Goal: Obtain resource: Obtain resource

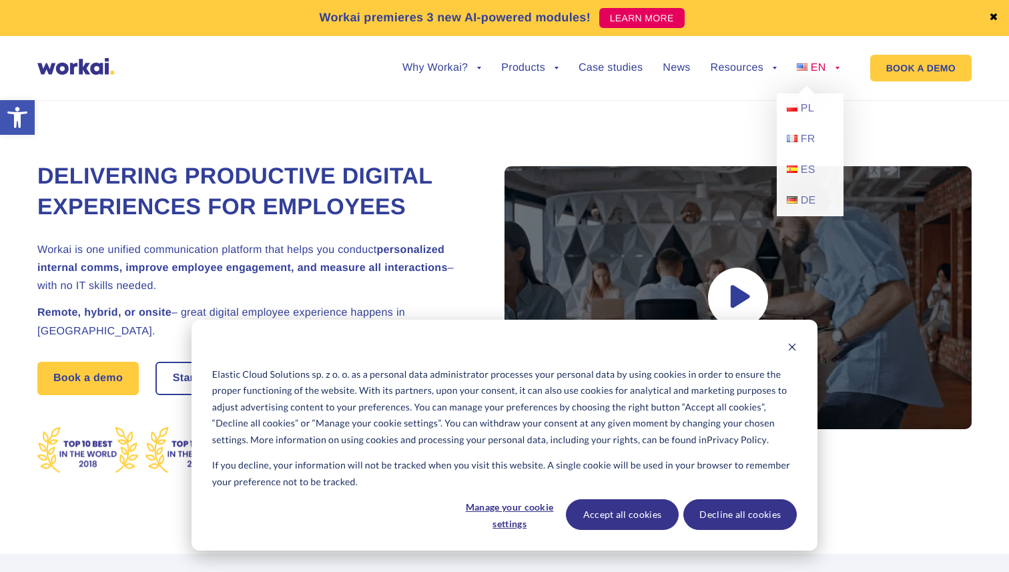
click at [838, 63] on link "EN" at bounding box center [818, 68] width 43 height 11
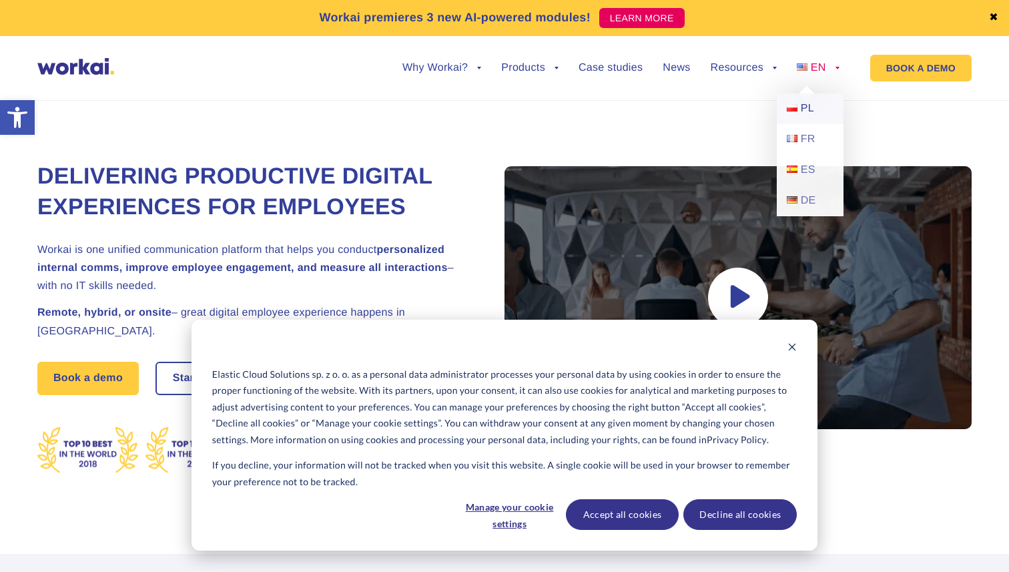
click at [797, 107] on img at bounding box center [792, 107] width 11 height 7
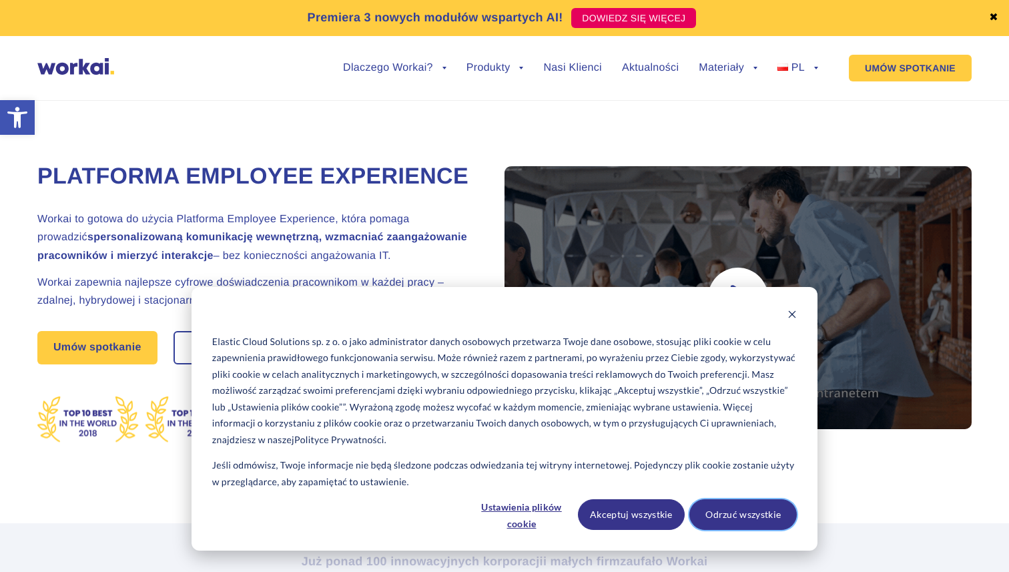
click at [744, 516] on button "Odrzuć wszystkie" at bounding box center [742, 514] width 107 height 31
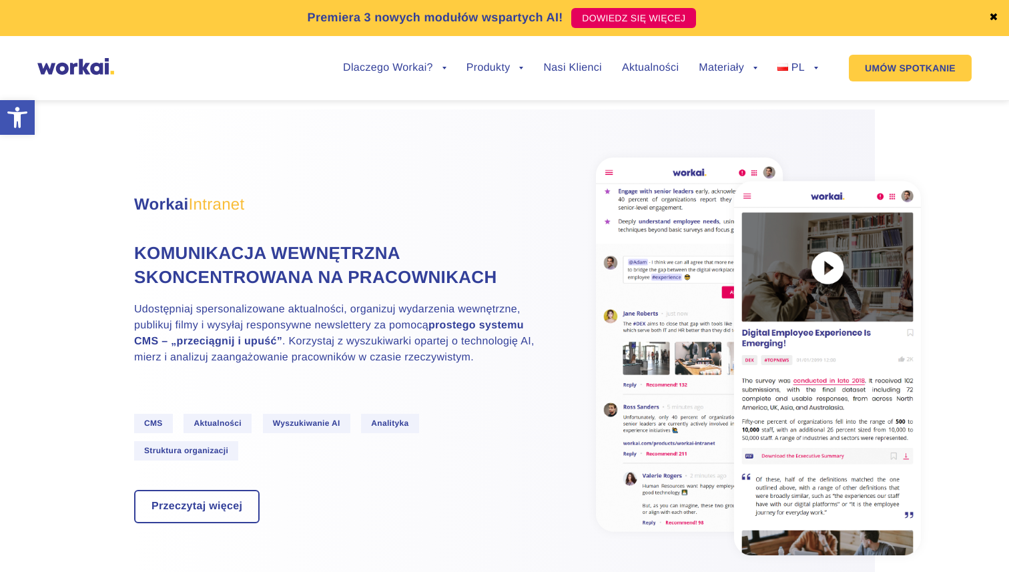
scroll to position [758, 0]
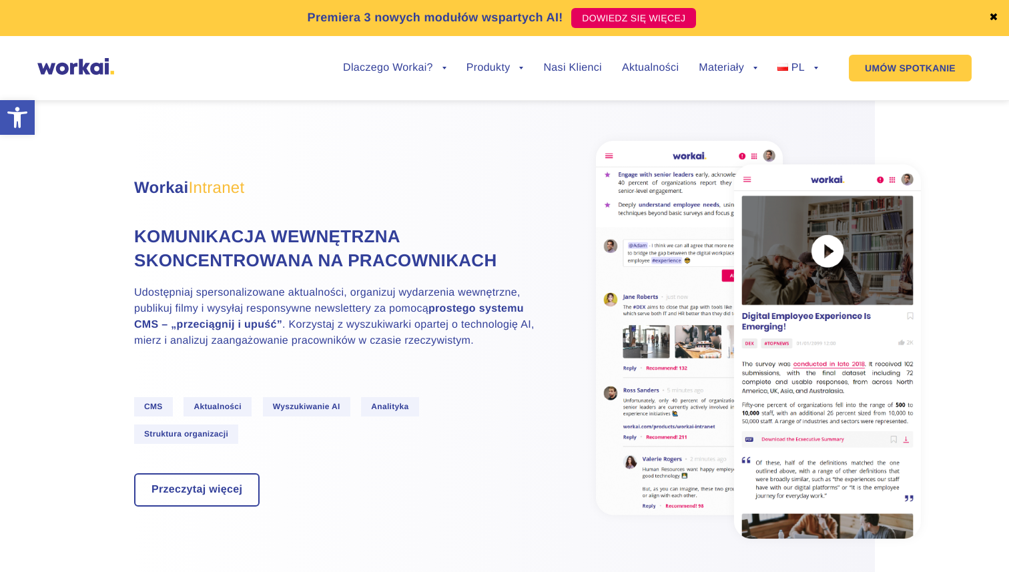
click at [157, 402] on span "CMS" at bounding box center [153, 406] width 39 height 19
click at [241, 480] on link "Przeczytaj więcej" at bounding box center [196, 489] width 123 height 31
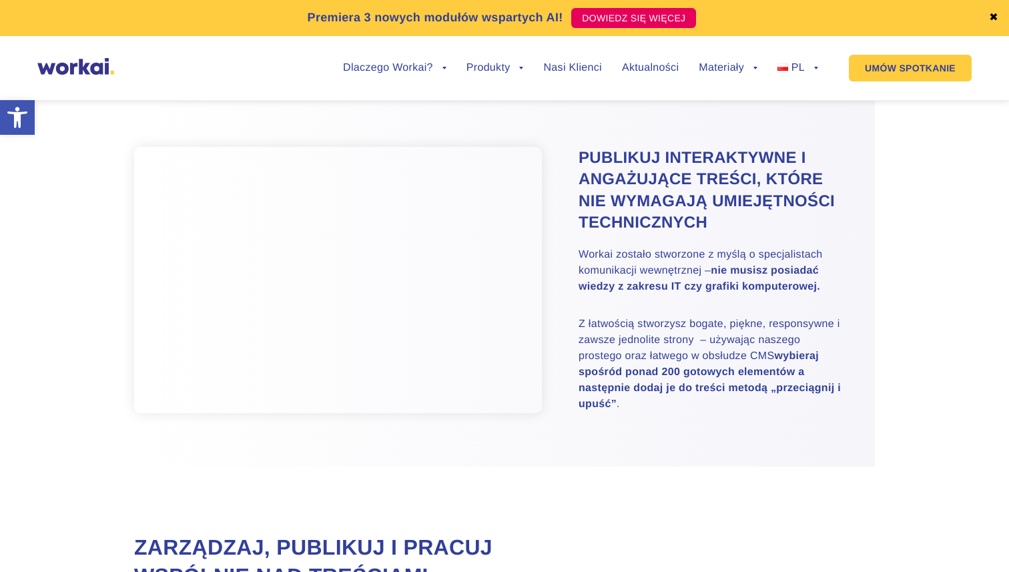
scroll to position [787, 0]
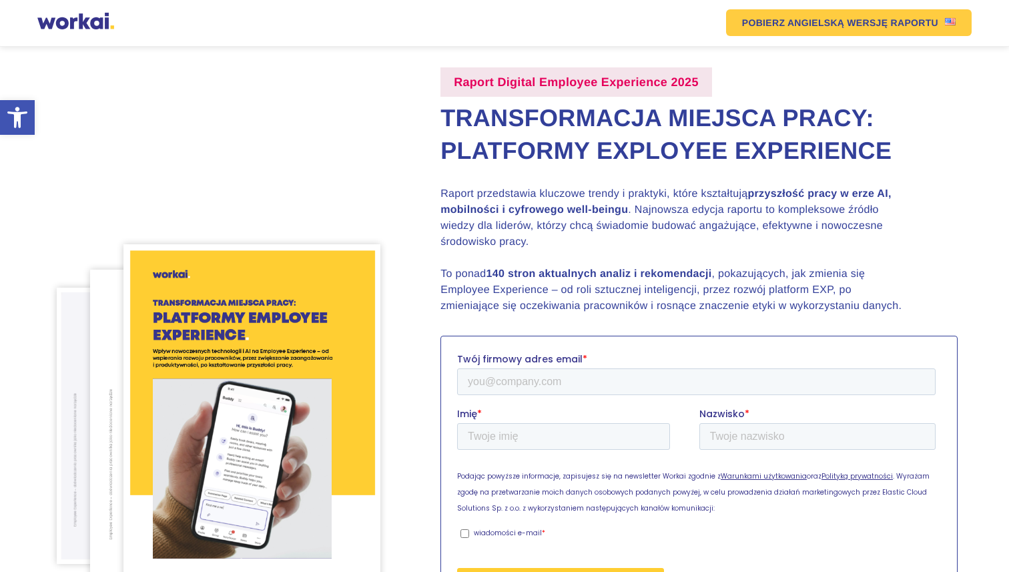
scroll to position [87, 0]
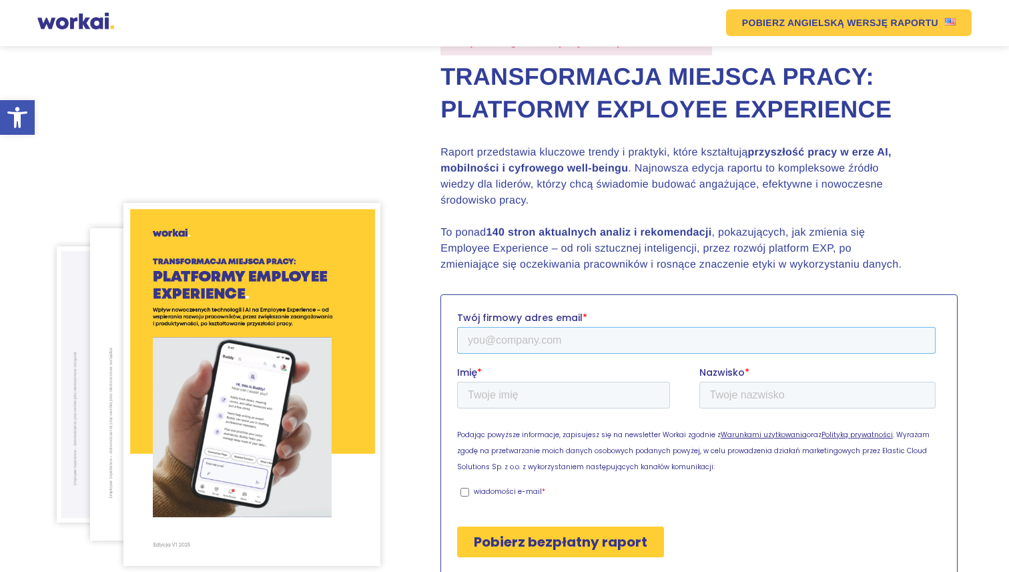
click at [492, 346] on input "Twój firmowy adres email *" at bounding box center [696, 339] width 478 height 27
type input "info@coxocommunication.com"
click at [507, 394] on input "Imię *" at bounding box center [563, 394] width 213 height 27
type input "Eliza"
click at [729, 396] on input "Nazwisko *" at bounding box center [817, 394] width 237 height 27
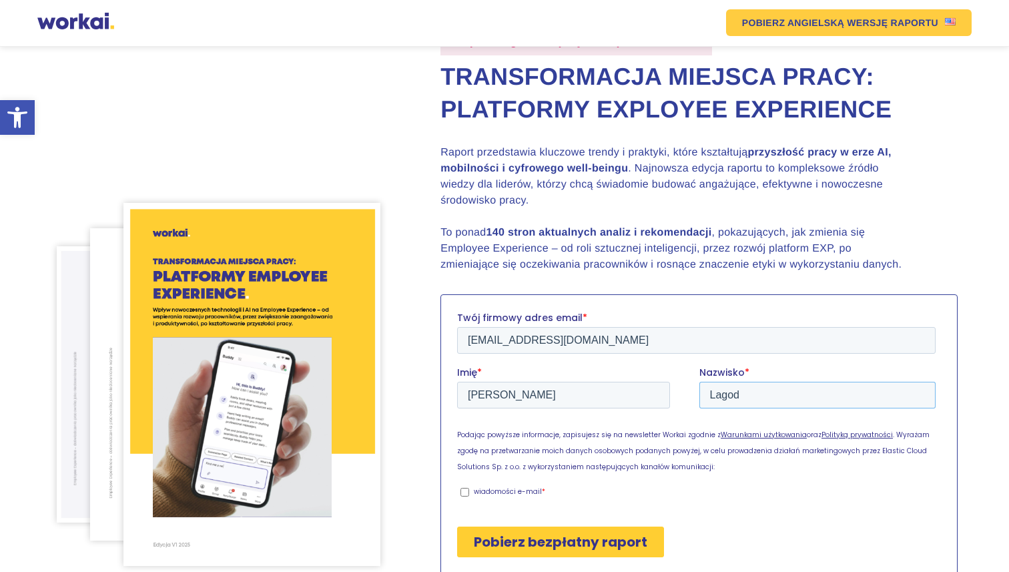
type input "Lagod"
click at [777, 458] on p "Podając powyższe informacje, zapisujesz się na newsletter Workai zgodnie z Waru…" at bounding box center [699, 450] width 484 height 48
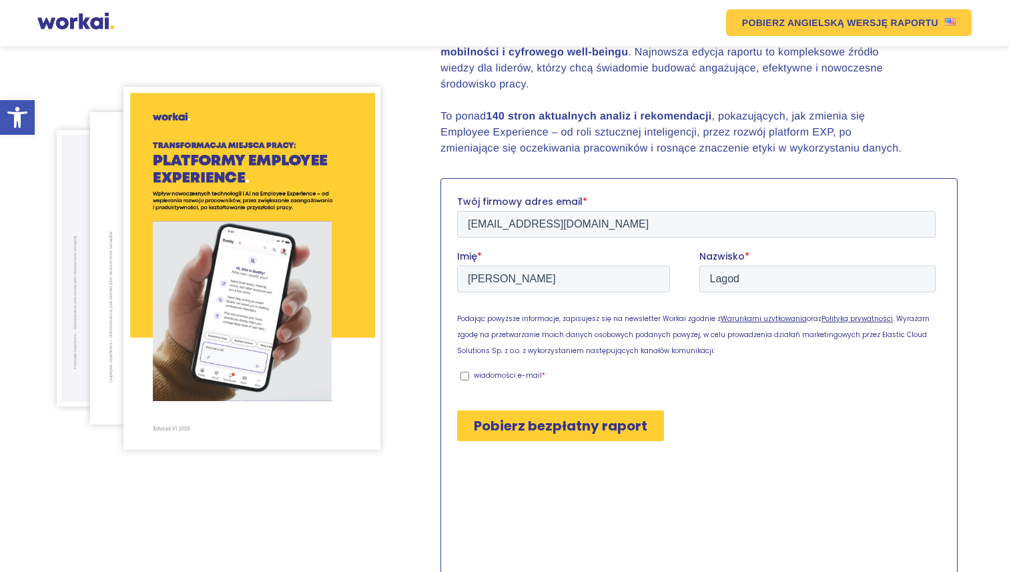
scroll to position [221, 0]
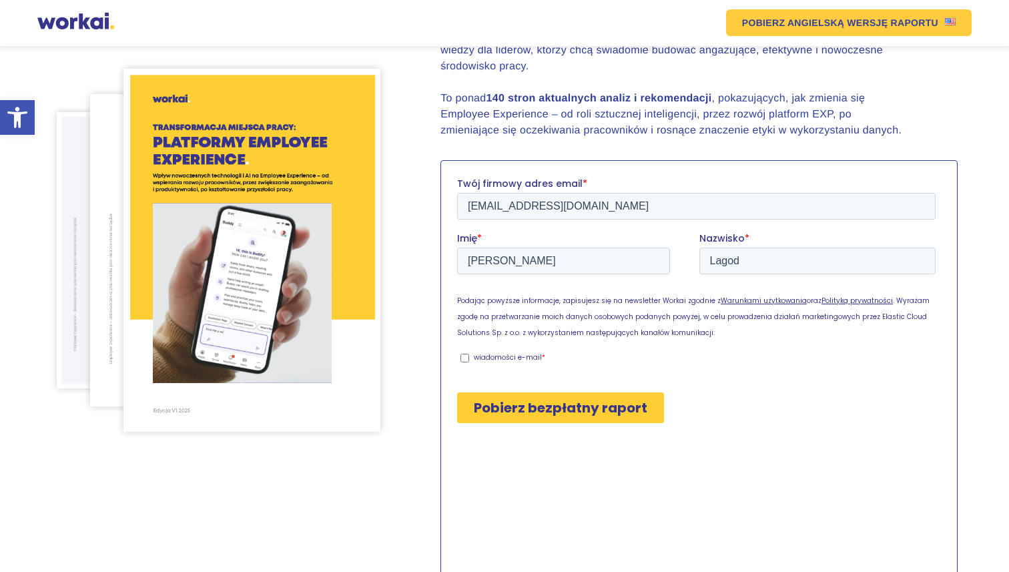
click at [464, 356] on input "wiadomości e-mail *" at bounding box center [464, 357] width 9 height 9
checkbox input "true"
click at [541, 406] on input "Pobierz bezpłatny raport" at bounding box center [560, 407] width 207 height 31
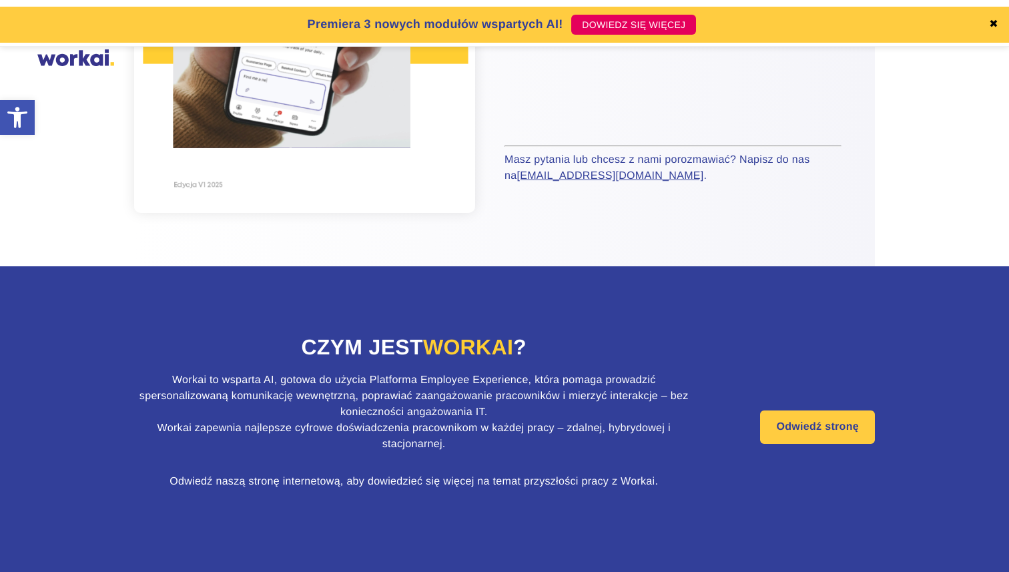
scroll to position [434, 0]
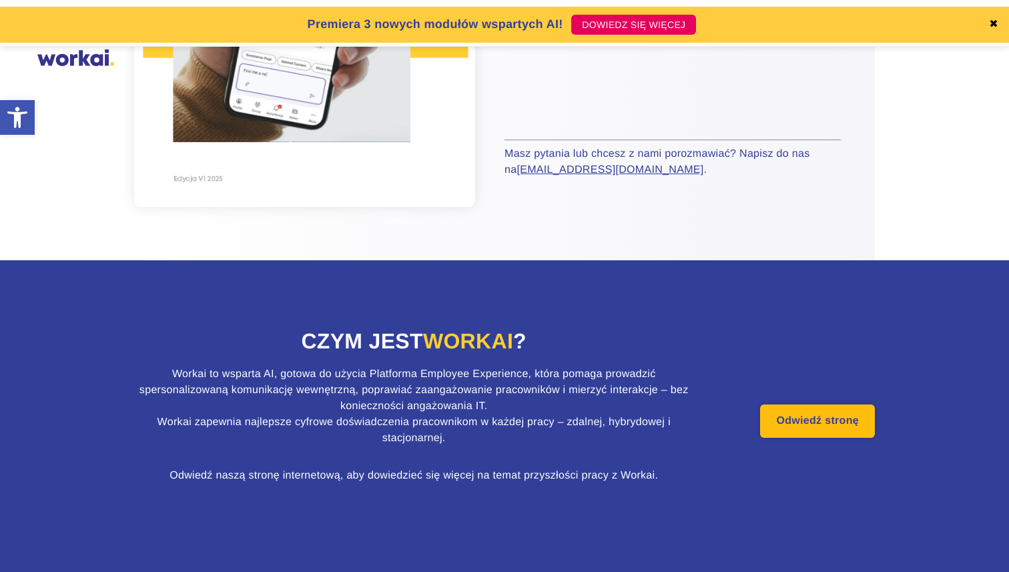
click at [811, 418] on link "Odwiedź stronę" at bounding box center [817, 420] width 115 height 33
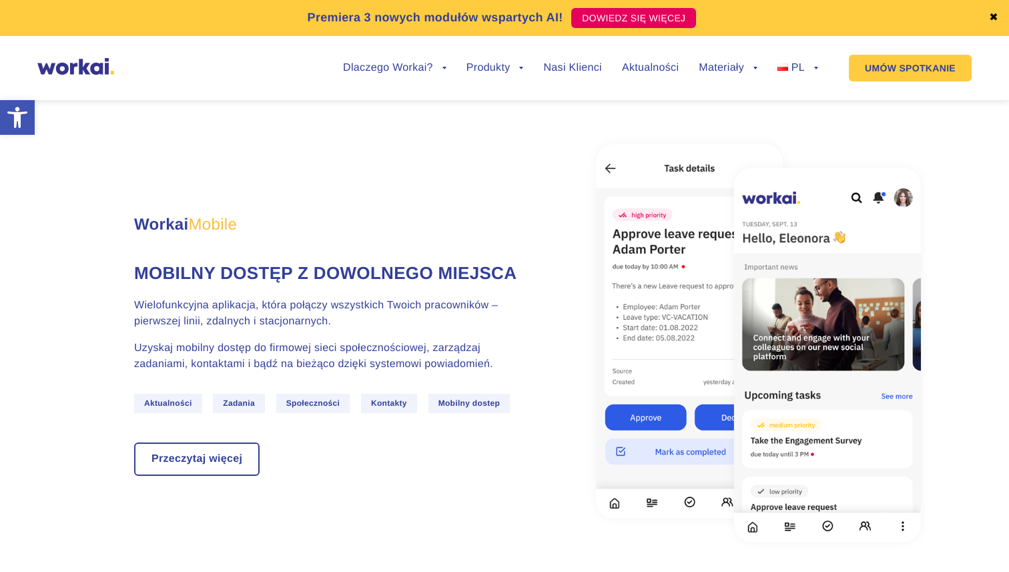
scroll to position [1798, 0]
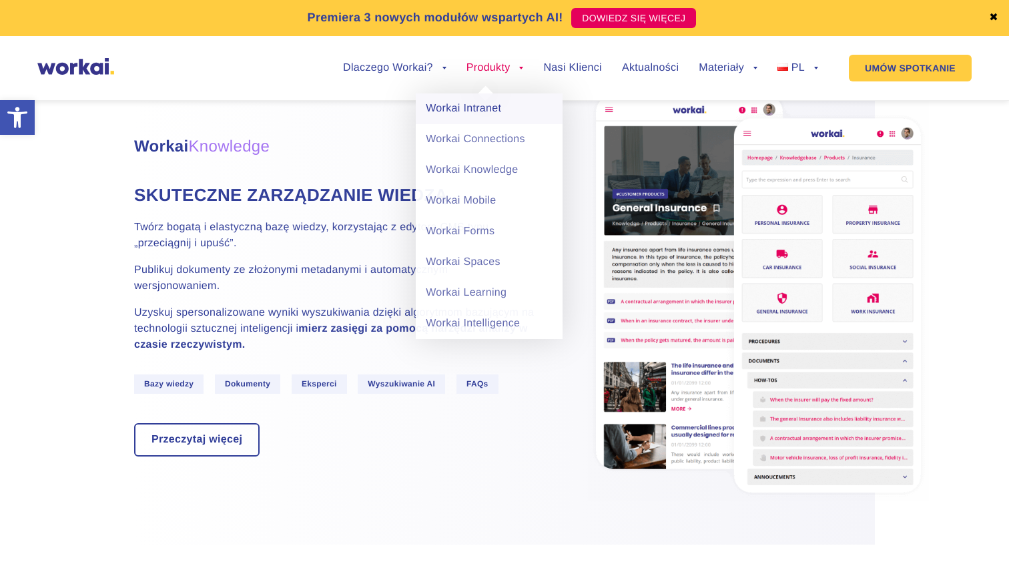
click at [470, 105] on link "Workai Intranet" at bounding box center [489, 108] width 147 height 31
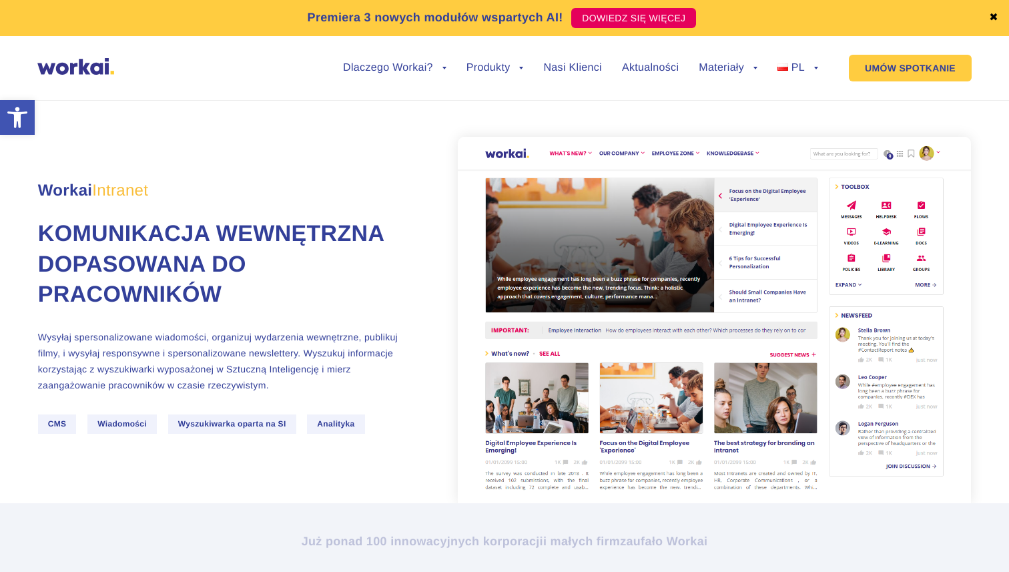
click at [268, 430] on span "Wyszukiwarka oparta na SI" at bounding box center [232, 423] width 128 height 19
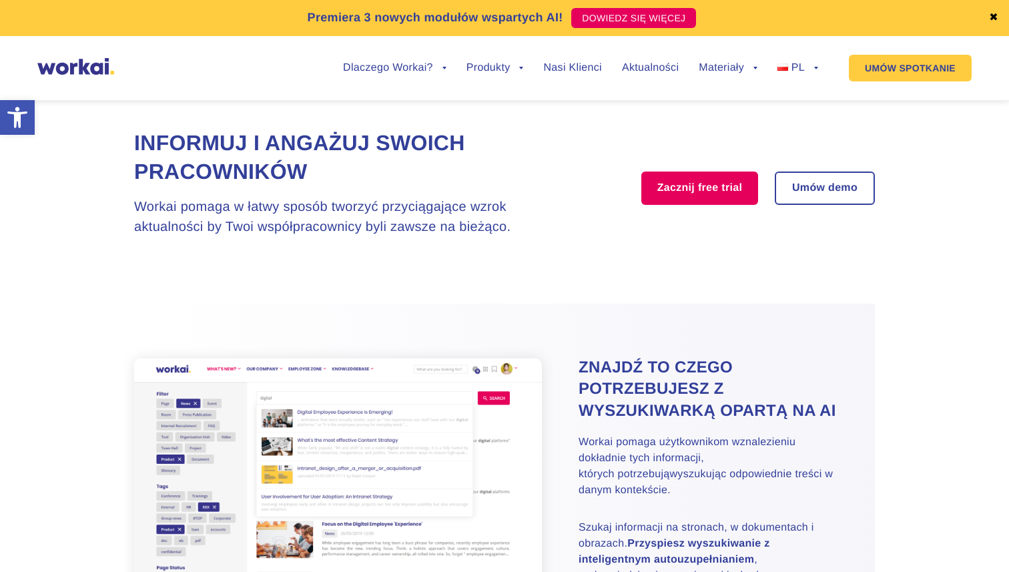
scroll to position [1873, 0]
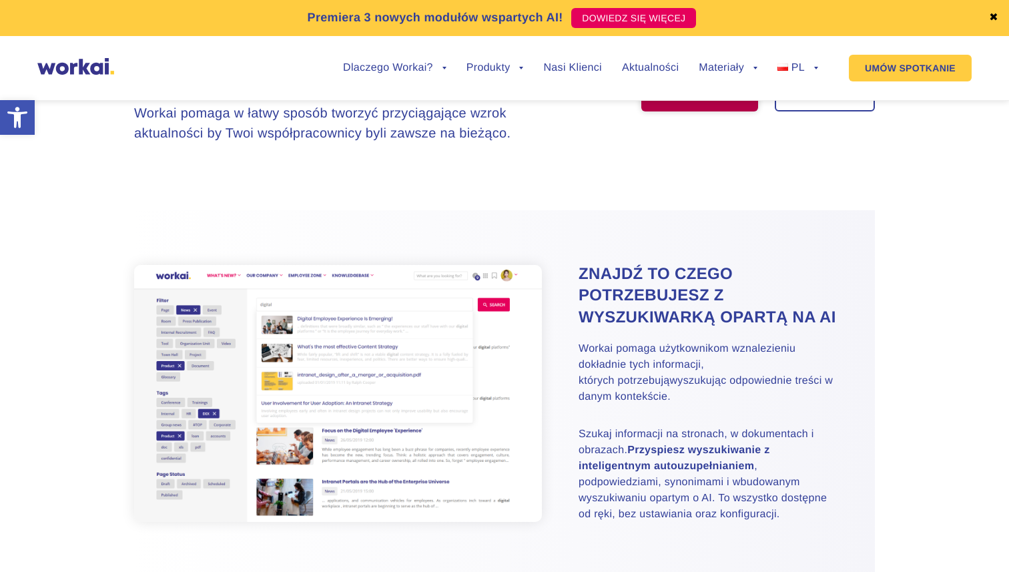
click at [695, 111] on link "Zacznij free trial" at bounding box center [699, 94] width 117 height 33
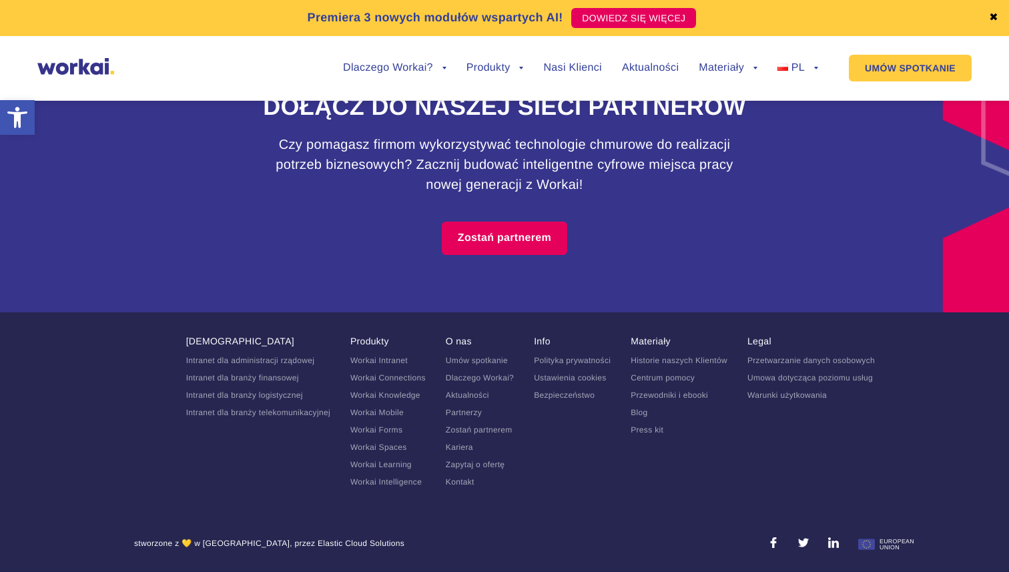
scroll to position [6201, 0]
click at [486, 221] on link "Zostań partnerem" at bounding box center [504, 237] width 125 height 33
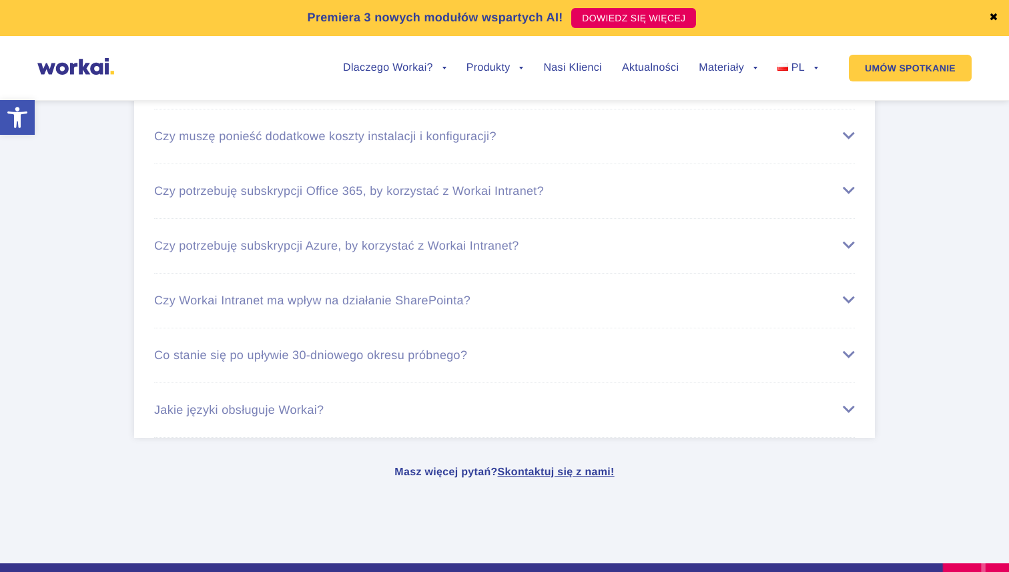
scroll to position [5412, 0]
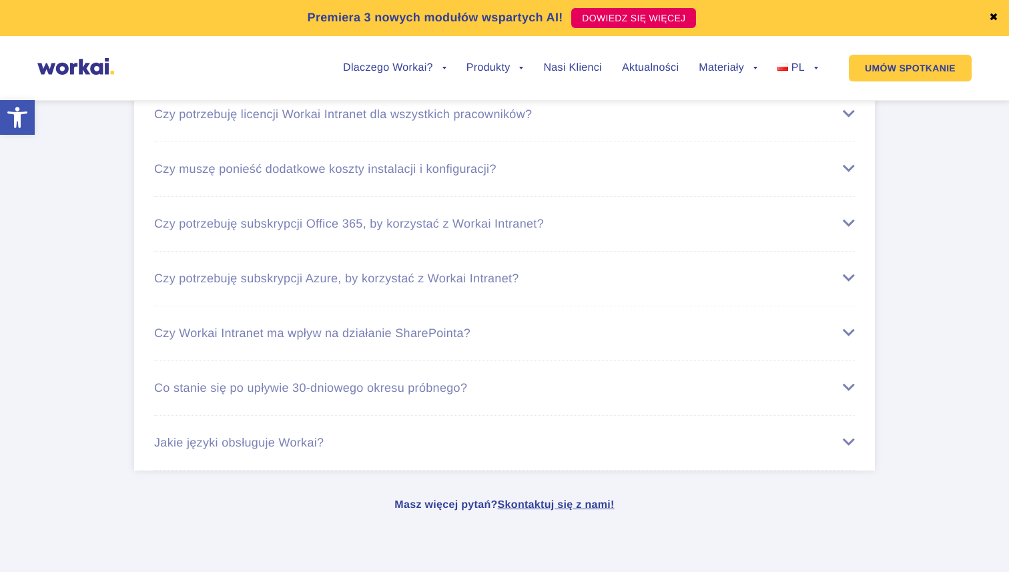
click at [443, 121] on div "Czy potrzebuję licencji Workai Intranet dla wszystkich pracowników?" at bounding box center [504, 114] width 700 height 14
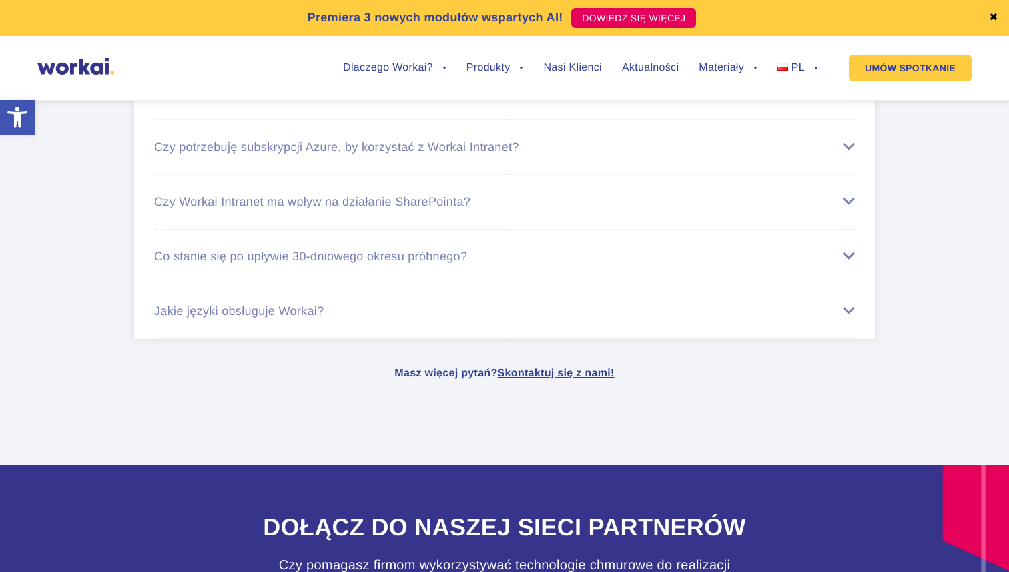
scroll to position [5668, 0]
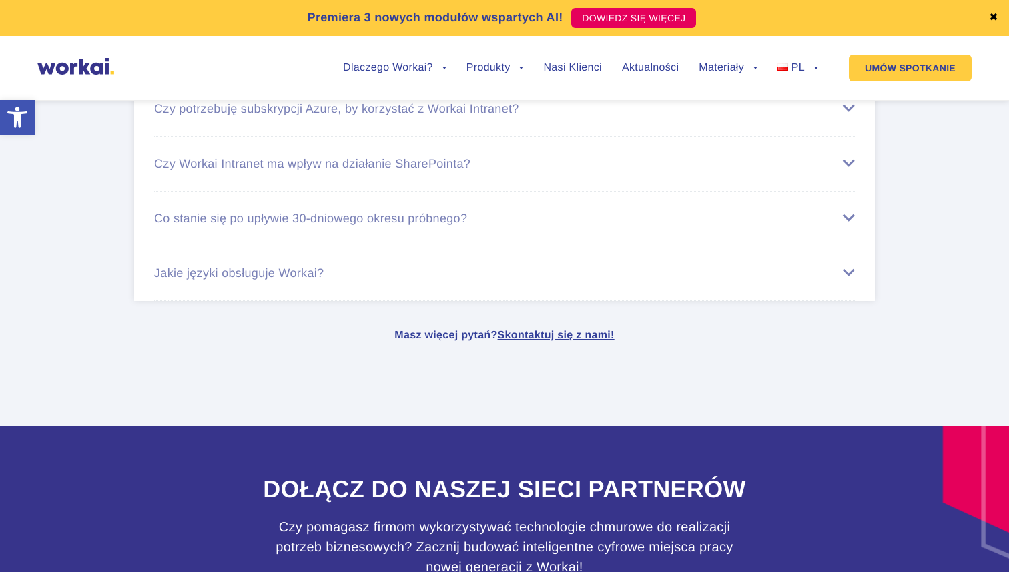
click at [371, 61] on div "Czy potrzebuję subskrypcji Office 365, by korzystać z Workai Intranet?" at bounding box center [504, 54] width 700 height 14
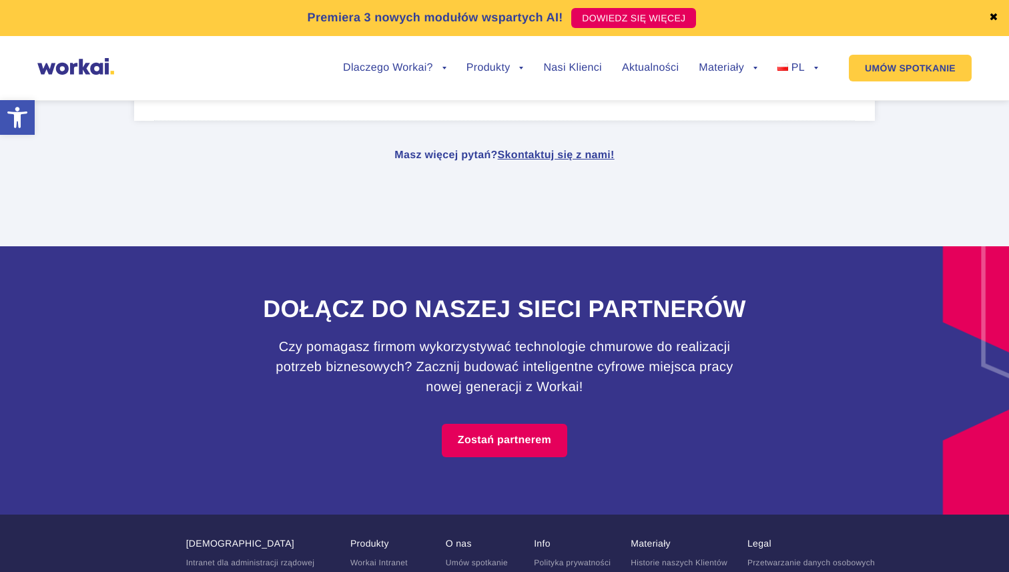
scroll to position [5890, 0]
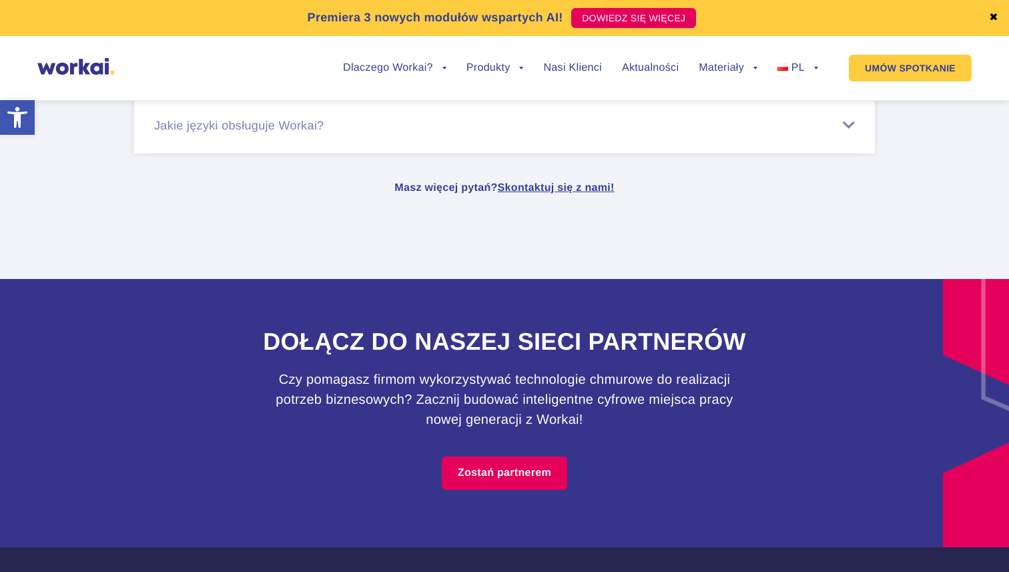
click at [846, 133] on div "Jakie języki obsługuje Workai?" at bounding box center [504, 126] width 700 height 14
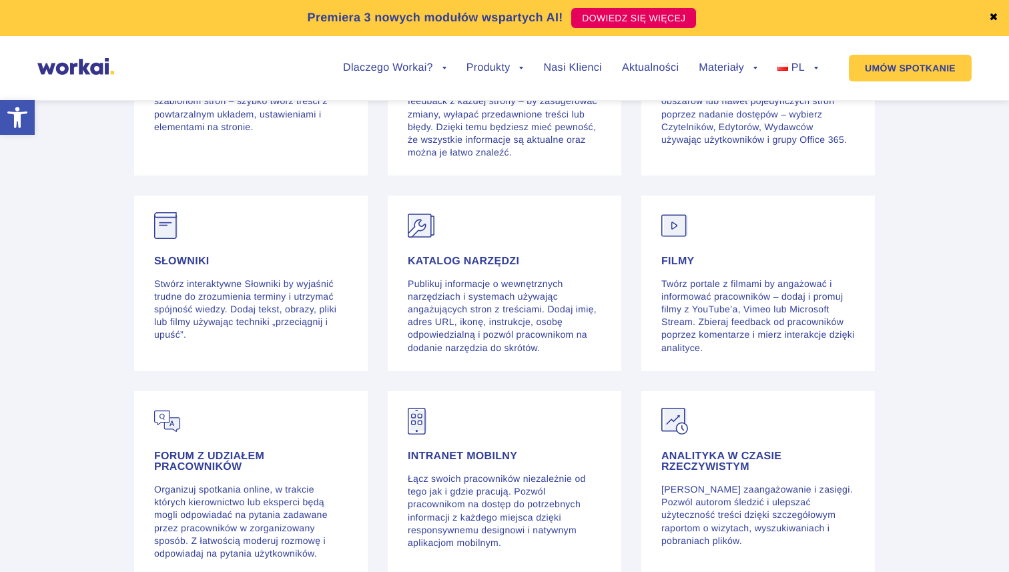
scroll to position [3743, 0]
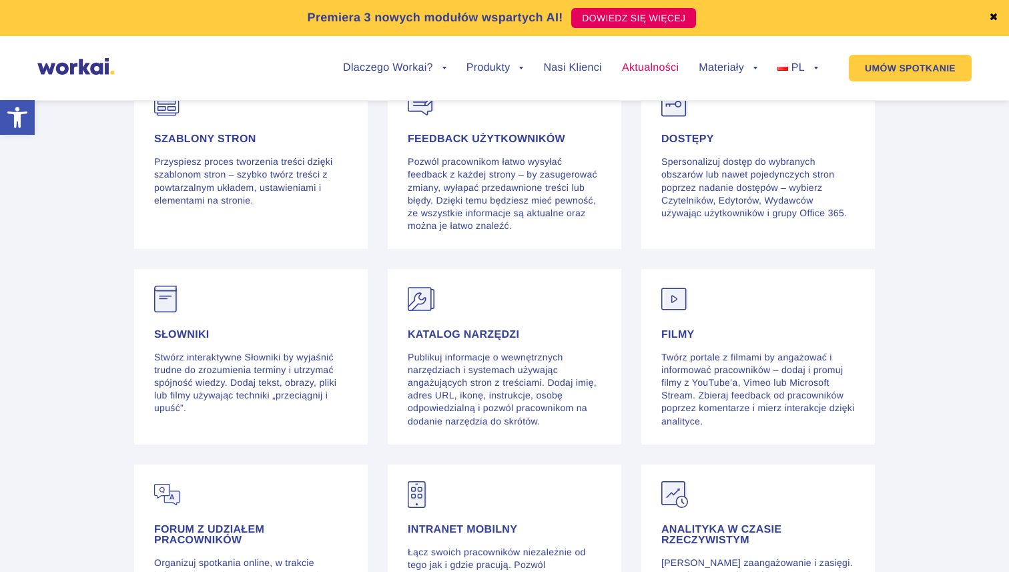
click at [644, 66] on link "Aktualności" at bounding box center [650, 68] width 57 height 11
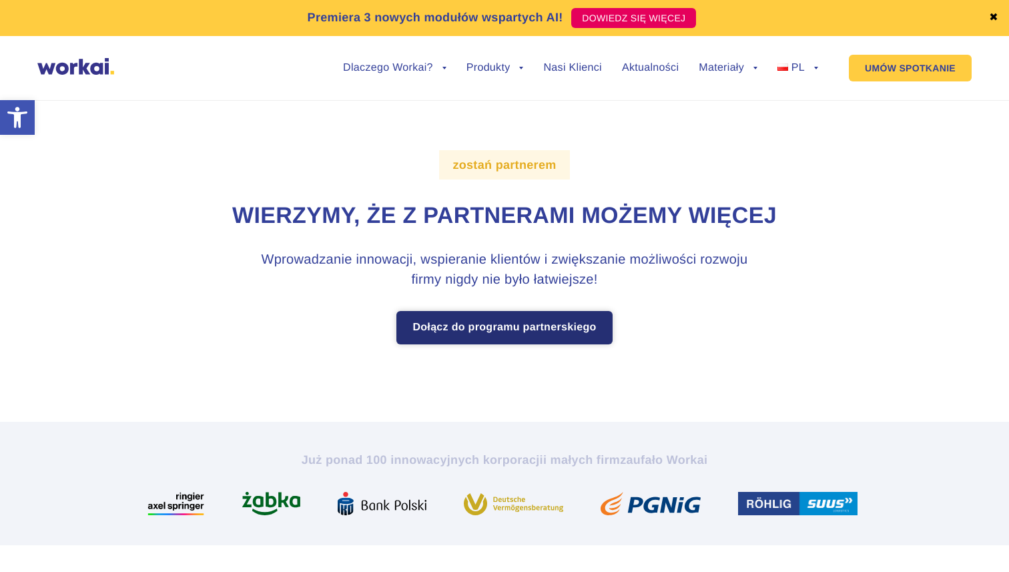
click at [489, 327] on link "Dołącz do programu partnerskiego" at bounding box center [503, 327] width 215 height 33
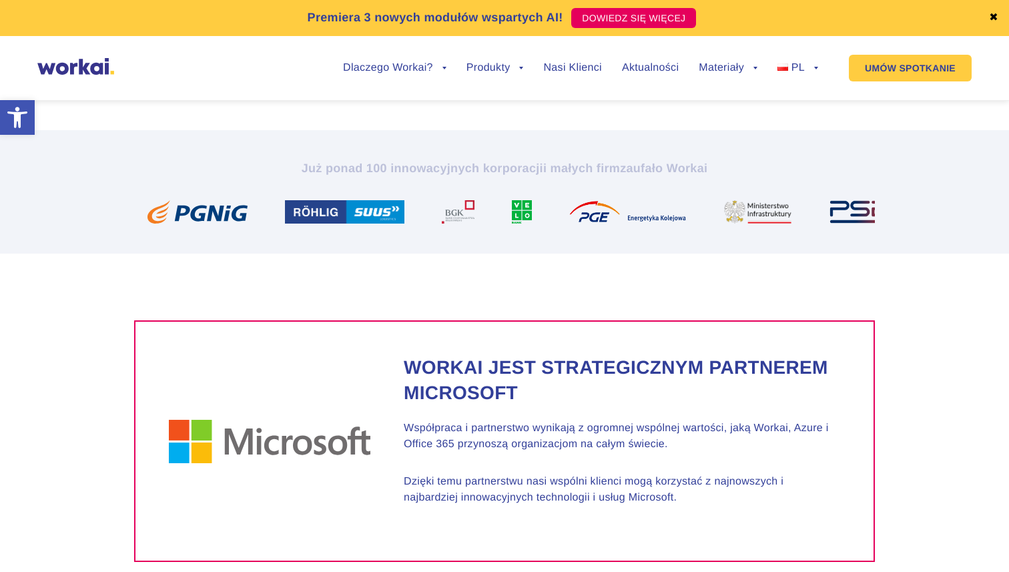
scroll to position [304, 0]
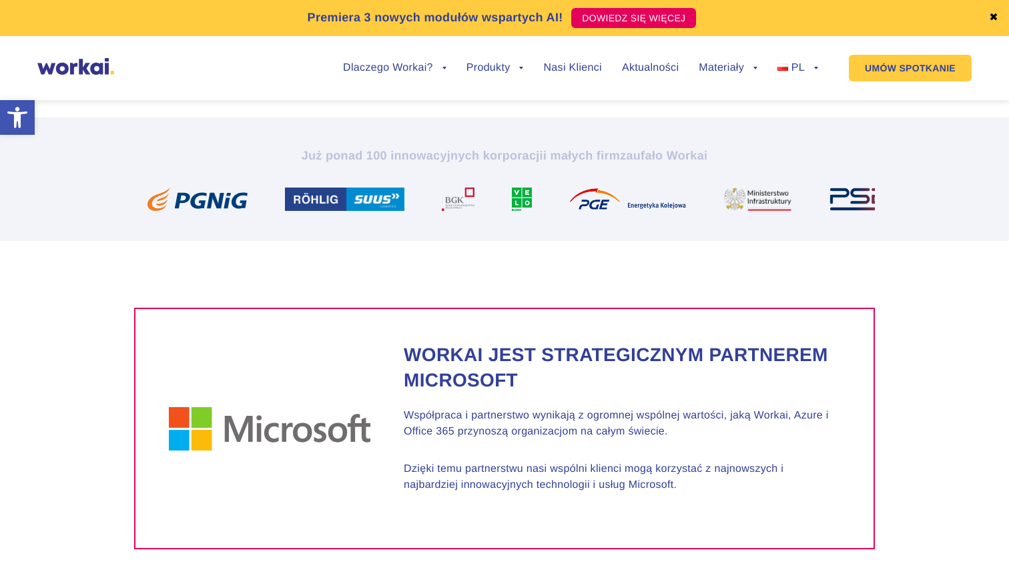
click at [412, 383] on h2 "Workai jest strategicznym partnerem Microsoft" at bounding box center [622, 367] width 436 height 51
click at [302, 439] on img at bounding box center [269, 428] width 201 height 43
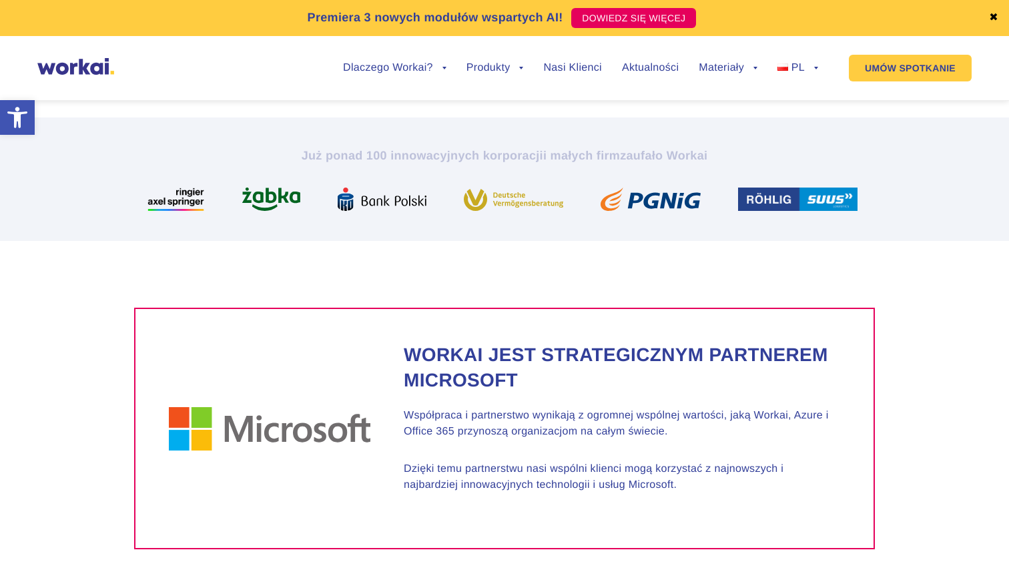
scroll to position [0, 0]
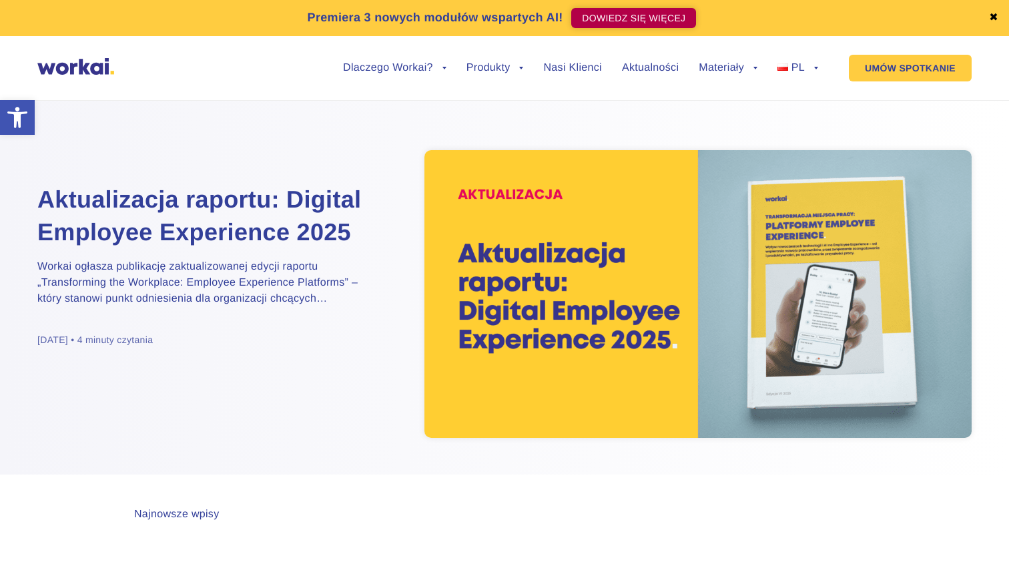
click at [636, 16] on link "DOWIEDZ SIĘ WIĘCEJ" at bounding box center [633, 18] width 125 height 20
